Goal: Use online tool/utility: Utilize a website feature to perform a specific function

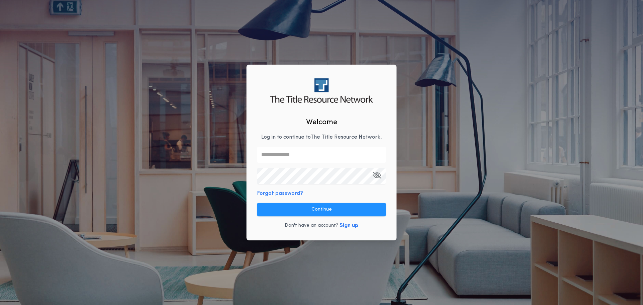
click at [380, 154] on input "text" at bounding box center [321, 155] width 129 height 16
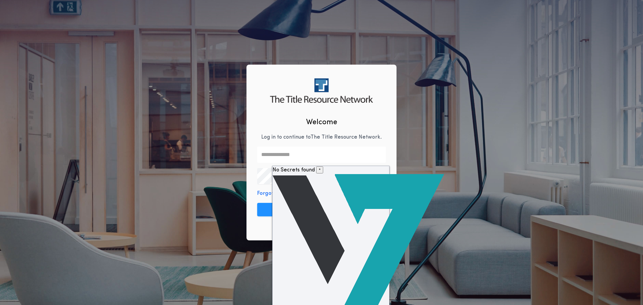
click at [380, 153] on input "text" at bounding box center [321, 155] width 129 height 16
click at [378, 123] on div "Welcome Log in to continue to The Title Resource Network . Forgot password? Con…" at bounding box center [321, 152] width 150 height 175
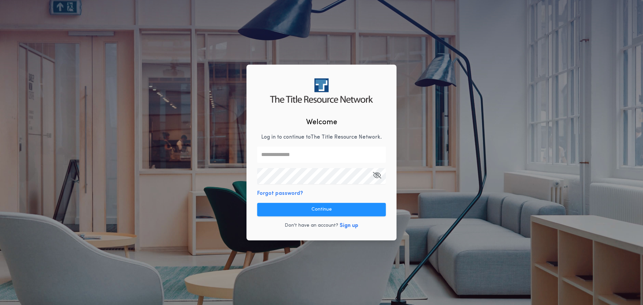
click at [286, 155] on input "text" at bounding box center [321, 155] width 129 height 16
type input "**********"
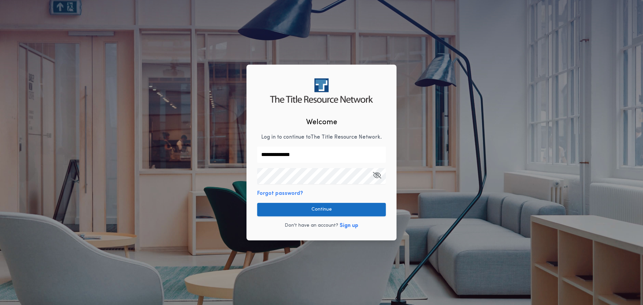
click at [312, 206] on button "Continue" at bounding box center [321, 209] width 129 height 13
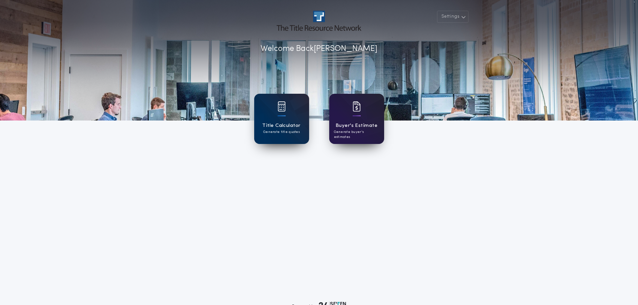
click at [351, 131] on p "Generate buyer's estimates" at bounding box center [357, 135] width 46 height 10
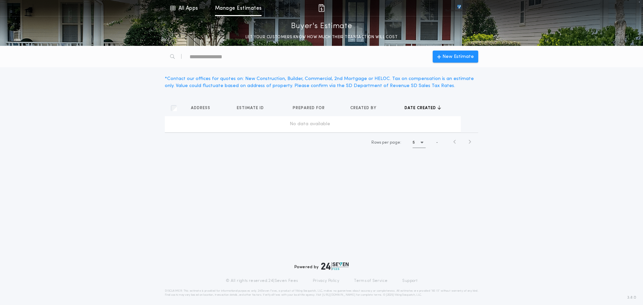
click at [288, 126] on div "No data available" at bounding box center [309, 124] width 285 height 7
click at [457, 58] on span "New Estimate" at bounding box center [457, 56] width 31 height 7
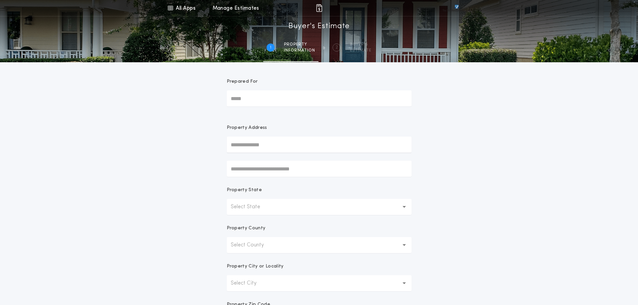
click at [253, 98] on input "Prepared For" at bounding box center [319, 98] width 185 height 16
click at [188, 7] on link "All Apps" at bounding box center [181, 8] width 30 height 16
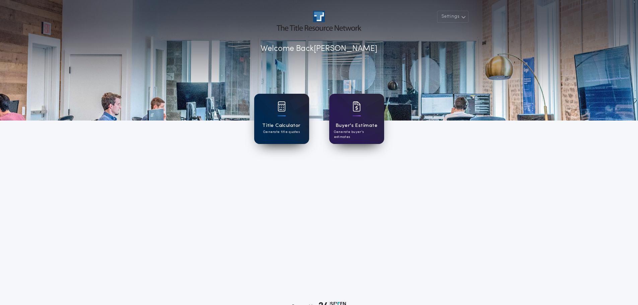
click at [285, 114] on div at bounding box center [282, 110] width 8 height 19
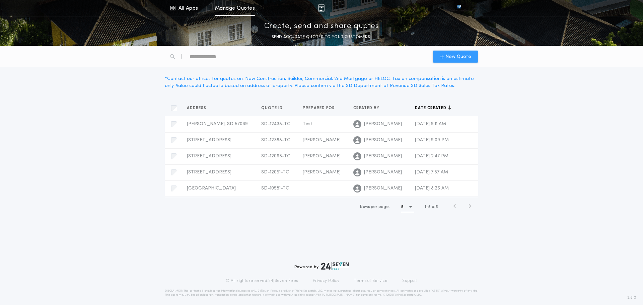
click at [465, 53] on span "New Quote" at bounding box center [458, 56] width 26 height 7
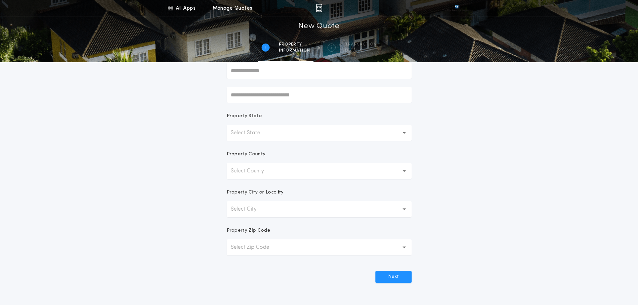
scroll to position [100, 0]
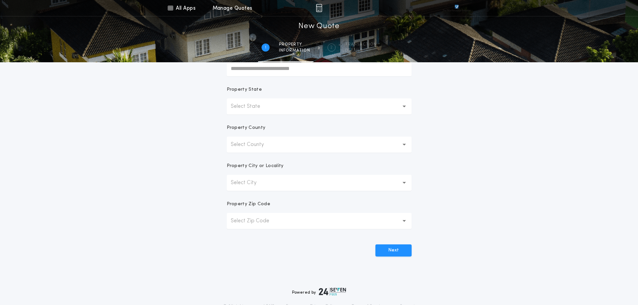
click at [293, 107] on button "Select State" at bounding box center [319, 106] width 185 height 16
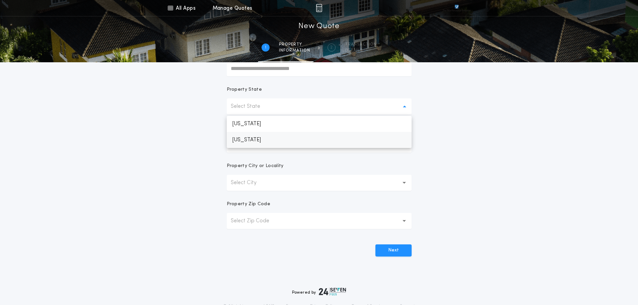
click at [260, 142] on p "[US_STATE]" at bounding box center [319, 140] width 185 height 16
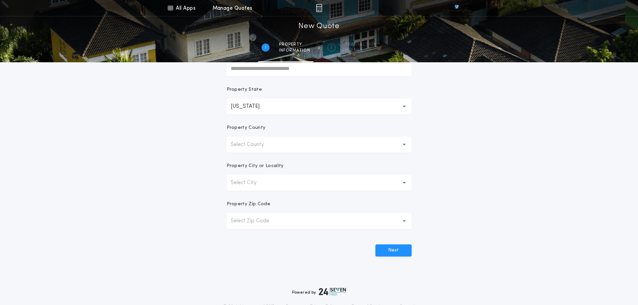
click at [264, 145] on p "Select County" at bounding box center [253, 145] width 44 height 8
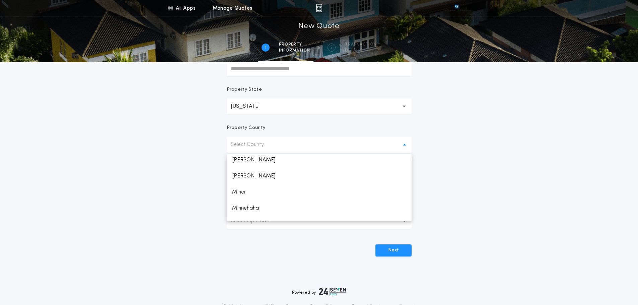
scroll to position [737, 0]
click at [254, 194] on p "Minnehaha" at bounding box center [319, 197] width 185 height 16
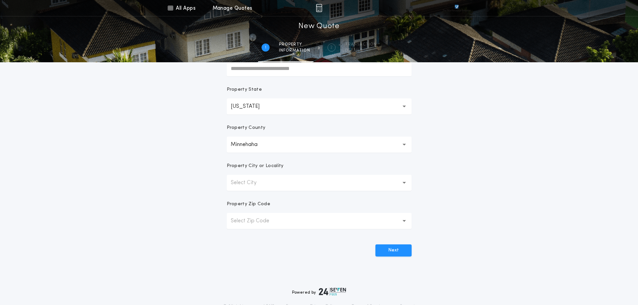
click at [259, 179] on p "Select City" at bounding box center [249, 183] width 36 height 8
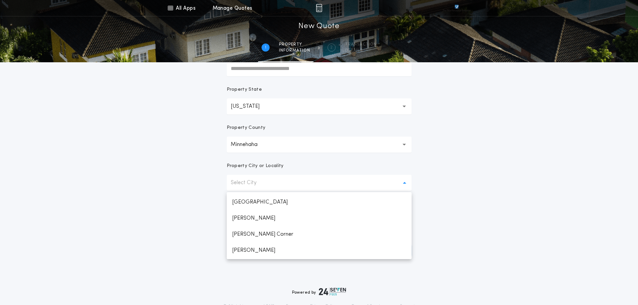
scroll to position [351, 0]
click at [247, 236] on p "[GEOGRAPHIC_DATA]" at bounding box center [319, 235] width 185 height 16
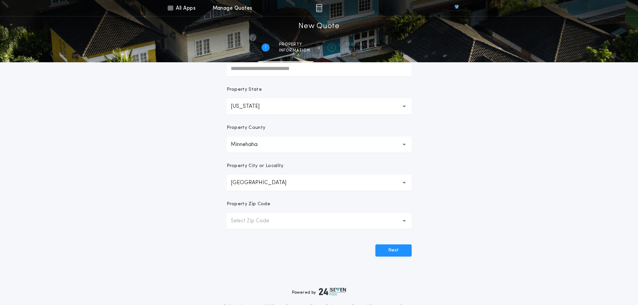
click at [279, 221] on button "Select Zip Code" at bounding box center [319, 221] width 185 height 16
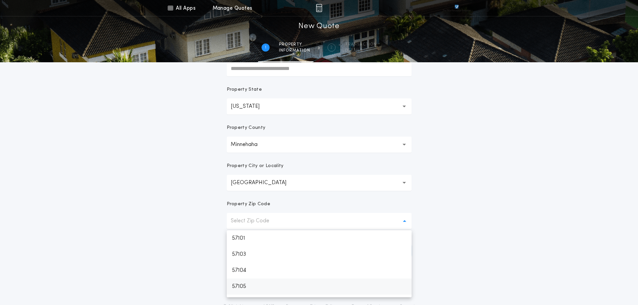
click at [242, 284] on p "57105" at bounding box center [319, 287] width 185 height 16
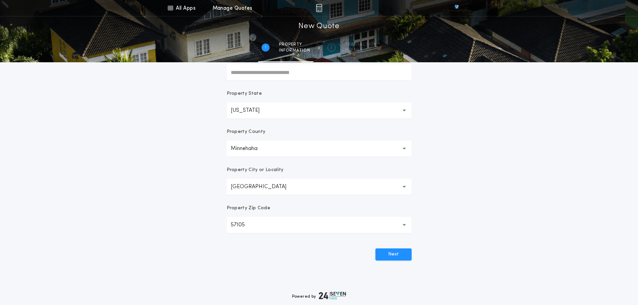
scroll to position [100, 0]
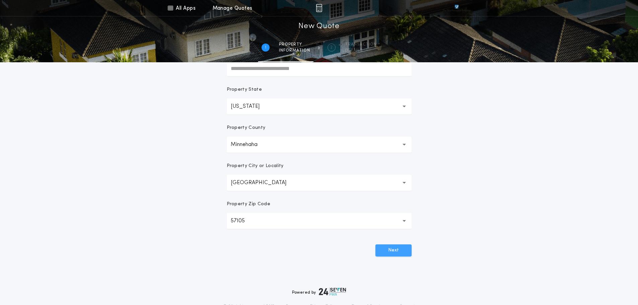
click at [404, 254] on button "Next" at bounding box center [393, 250] width 36 height 12
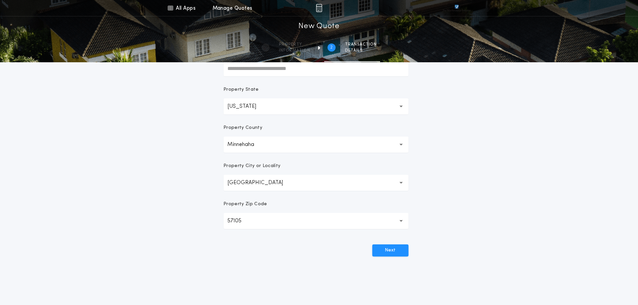
scroll to position [0, 0]
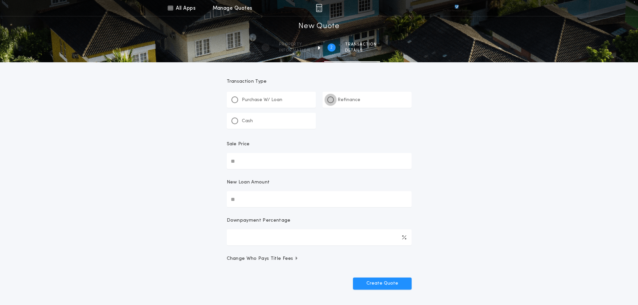
click at [332, 100] on div at bounding box center [330, 99] width 7 height 7
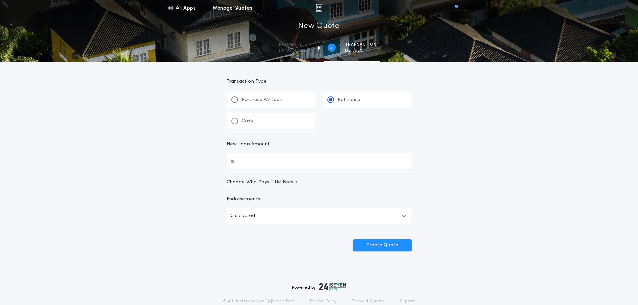
click at [246, 160] on input "New Loan Amount" at bounding box center [319, 161] width 185 height 16
type input "********"
click at [211, 214] on div "All Apps Title Calculator Buyer's Estimate Menu All Apps Manage Quotes 2 /2 New…" at bounding box center [319, 138] width 638 height 277
click at [299, 217] on button "0 selected" at bounding box center [319, 216] width 185 height 16
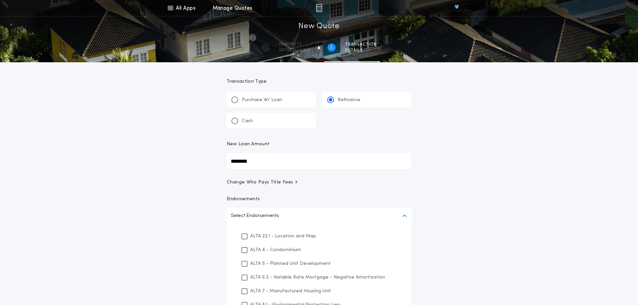
click at [487, 216] on div "All Apps Title Calculator Buyer's Estimate Menu All Apps Manage Quotes 2 /2 New…" at bounding box center [319, 192] width 638 height 384
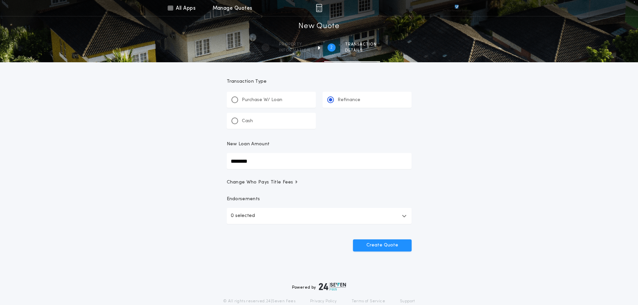
scroll to position [26, 0]
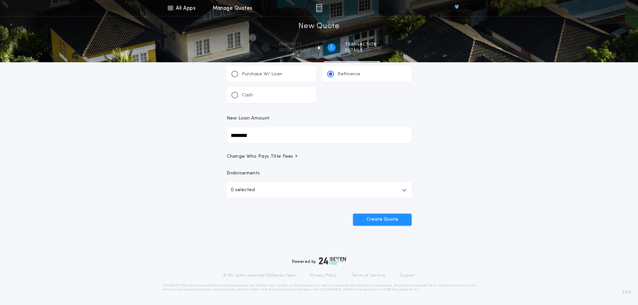
click at [317, 188] on button "0 selected" at bounding box center [319, 190] width 185 height 16
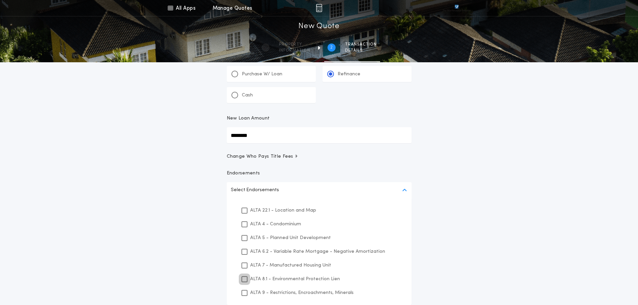
click at [244, 276] on div at bounding box center [244, 279] width 6 height 6
click at [247, 208] on div at bounding box center [244, 211] width 6 height 6
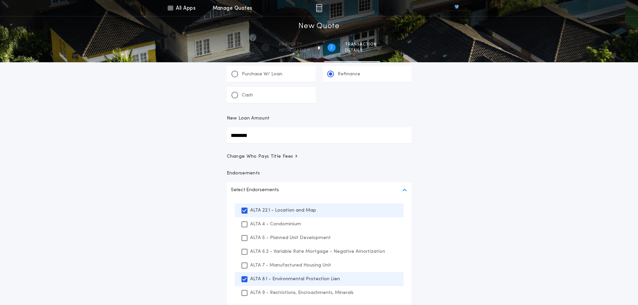
click at [488, 221] on div "All Apps Title Calculator Buyer's Estimate Menu All Apps Manage Quotes 2 /2 New…" at bounding box center [319, 166] width 638 height 384
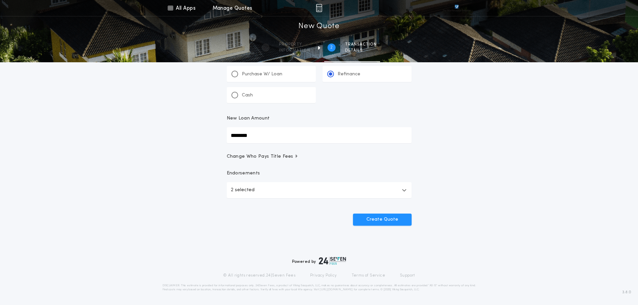
click at [322, 189] on button "2 selected" at bounding box center [319, 190] width 185 height 16
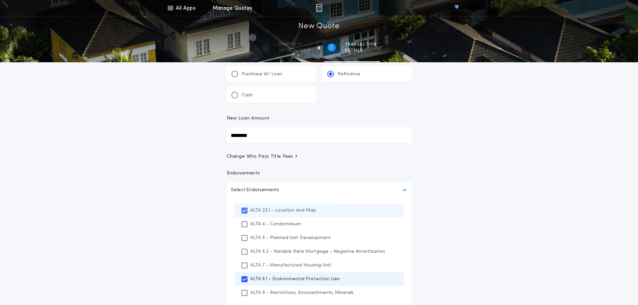
click at [249, 209] on div "ALTA 22.1 - Location and Map" at bounding box center [319, 211] width 169 height 14
click at [533, 221] on div "All Apps Title Calculator Buyer's Estimate Menu All Apps Manage Quotes 2 /2 New…" at bounding box center [319, 166] width 638 height 384
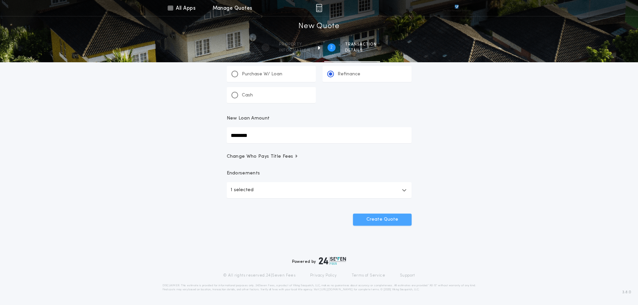
click at [395, 218] on button "Create Quote" at bounding box center [382, 220] width 59 height 12
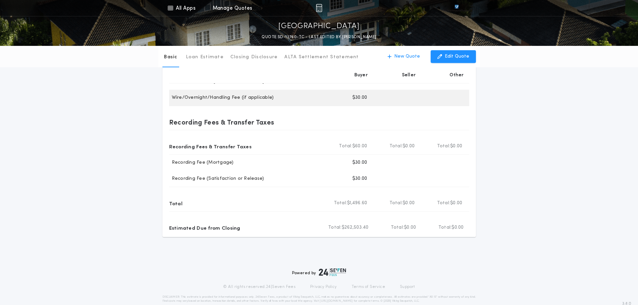
scroll to position [134, 0]
